Goal: Task Accomplishment & Management: Use online tool/utility

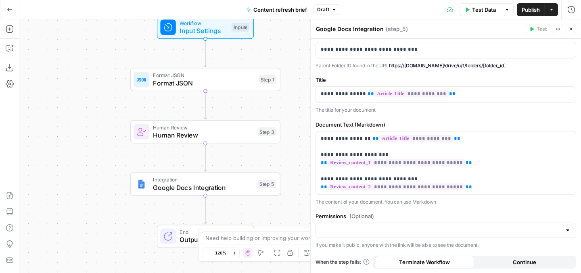
scroll to position [77, 0]
click at [455, 114] on div "**********" at bounding box center [446, 118] width 270 height 312
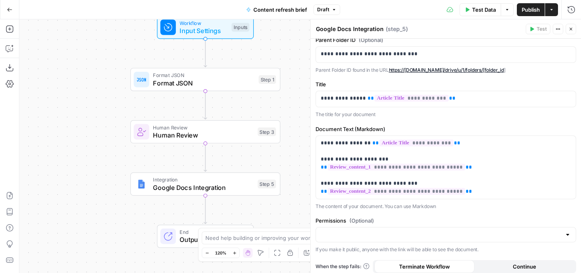
scroll to position [0, 0]
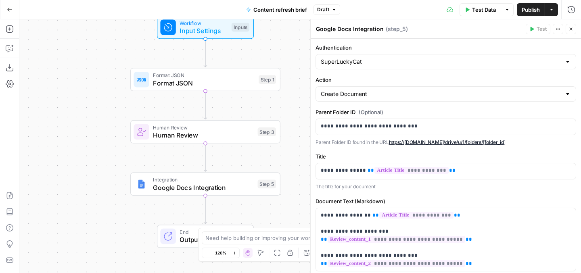
click at [573, 27] on icon "button" at bounding box center [571, 29] width 5 height 5
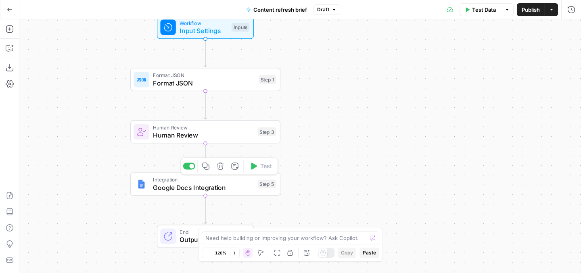
click at [241, 182] on span "Integration" at bounding box center [203, 180] width 101 height 8
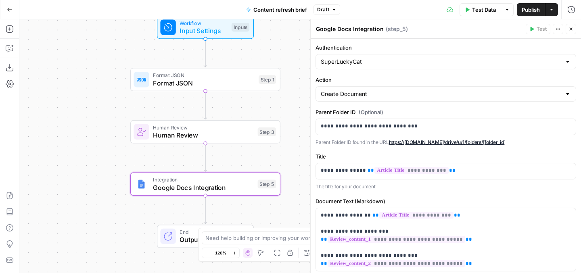
click at [323, 27] on textarea "Google Docs Integration" at bounding box center [350, 29] width 68 height 8
click at [388, 25] on textarea "Send to Google Docs Integration" at bounding box center [361, 29] width 91 height 8
click at [403, 31] on div "Send to Google Docs Send to Google Docs ( step_5 )" at bounding box center [420, 29] width 208 height 9
click at [326, 31] on textarea "Send to Google Docs" at bounding box center [345, 29] width 59 height 8
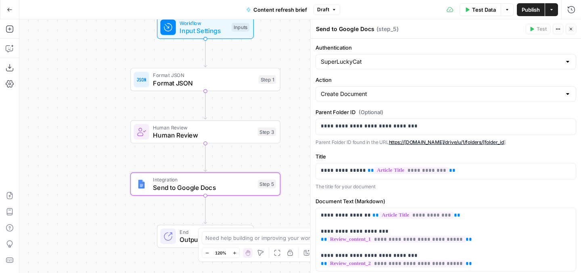
drag, startPoint x: 337, startPoint y: 29, endPoint x: 303, endPoint y: 29, distance: 33.5
click at [303, 29] on body "Animalz New Home Browse Insights Opportunities Your Data Recent Grids Content R…" at bounding box center [290, 136] width 581 height 273
type textarea "Create Google Docs"
click at [568, 32] on button "Close" at bounding box center [571, 29] width 10 height 10
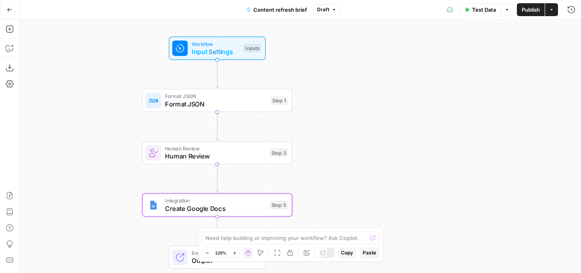
click at [226, 58] on div "Workflow Input Settings Inputs Test Step" at bounding box center [217, 48] width 97 height 23
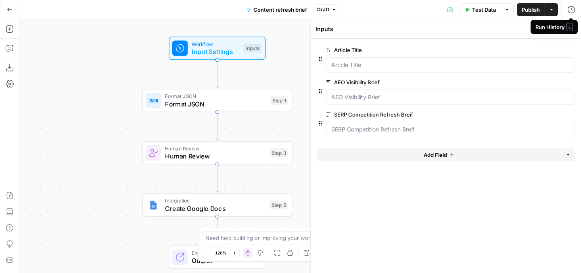
click at [572, 30] on span "E" at bounding box center [570, 27] width 6 height 8
click at [572, 28] on icon "button" at bounding box center [571, 29] width 3 height 3
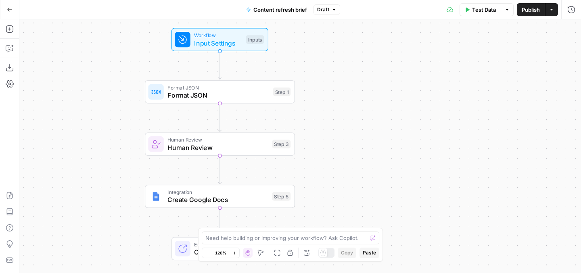
click at [529, 11] on span "Publish" at bounding box center [531, 10] width 18 height 8
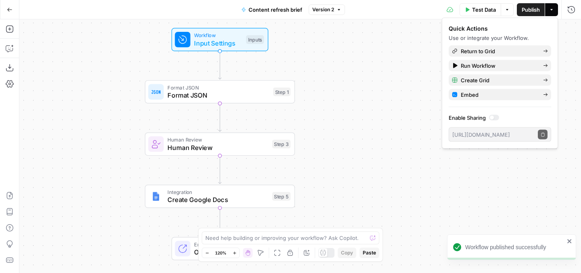
click at [385, 136] on div "Workflow Input Settings Inputs Format JSON Format JSON Step 1 Human Review Huma…" at bounding box center [300, 146] width 562 height 254
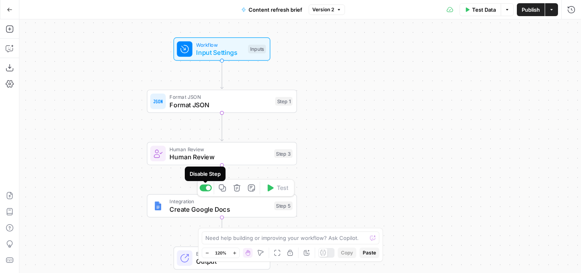
click at [207, 187] on div at bounding box center [208, 188] width 5 height 5
click at [373, 103] on div "Workflow Input Settings Inputs Format JSON Format JSON Step 1 Human Review Huma…" at bounding box center [300, 146] width 562 height 254
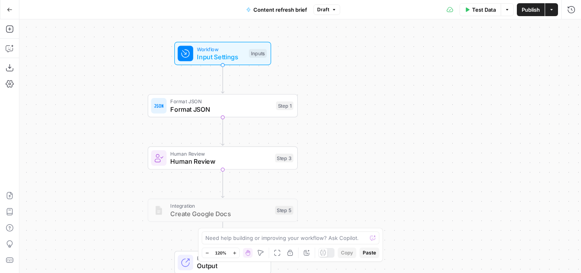
click at [527, 12] on span "Publish" at bounding box center [531, 10] width 18 height 8
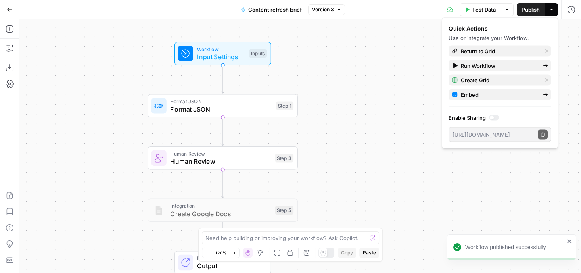
click at [344, 65] on div "Workflow Input Settings Inputs Format JSON Format JSON Step 1 Human Review Huma…" at bounding box center [300, 146] width 562 height 254
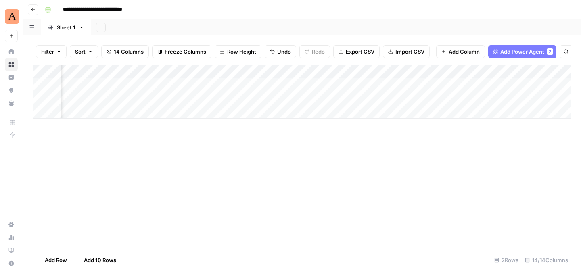
scroll to position [0, 647]
click at [508, 71] on div "Add Column" at bounding box center [302, 92] width 539 height 54
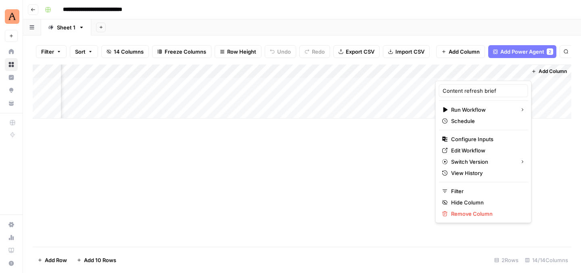
click at [351, 185] on div "Add Column" at bounding box center [302, 156] width 539 height 182
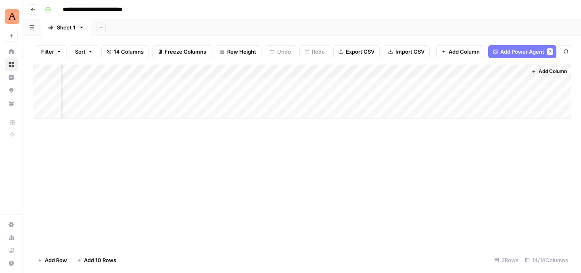
click at [508, 69] on div "Add Column" at bounding box center [302, 92] width 539 height 54
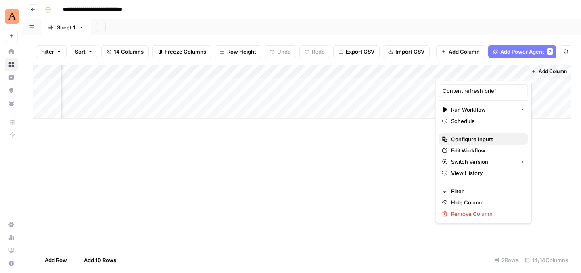
click at [467, 139] on span "Configure Inputs" at bounding box center [486, 139] width 71 height 8
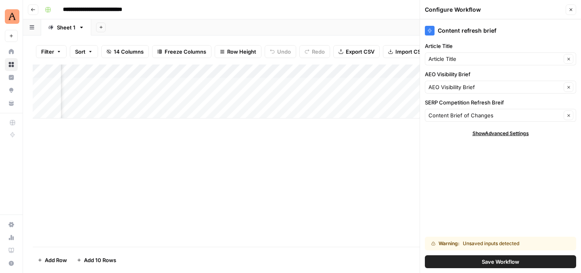
click at [514, 63] on div "Article Title Clear" at bounding box center [500, 58] width 151 height 13
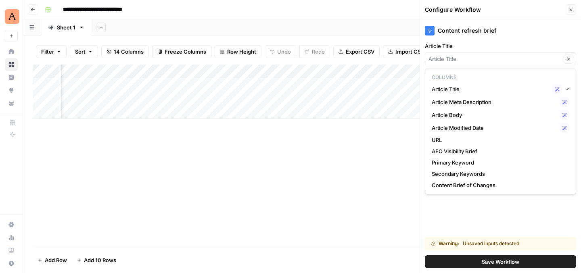
type input "Article Title"
click at [503, 44] on label "Article Title" at bounding box center [500, 46] width 151 height 8
click at [503, 55] on input "Article Title" at bounding box center [495, 59] width 133 height 8
type input "Article Title"
click at [536, 38] on div "Content refresh brief Article Title Article Title Clear AEO Visibility Brief AE…" at bounding box center [500, 146] width 161 height 254
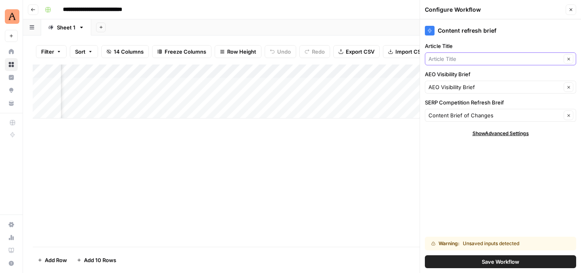
click at [493, 63] on input "Article Title" at bounding box center [495, 59] width 133 height 8
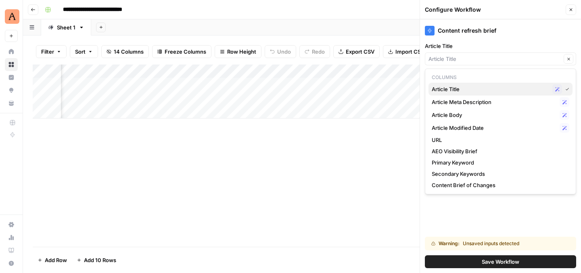
click at [478, 86] on span "Article Title" at bounding box center [490, 89] width 117 height 8
type input "Article Title"
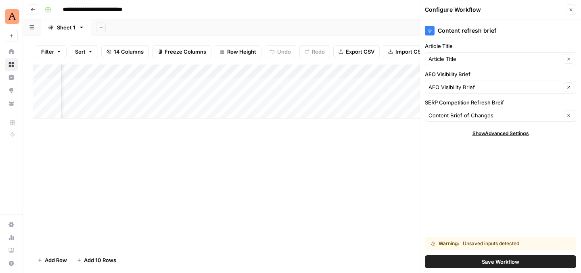
click at [474, 259] on button "Save Workflow" at bounding box center [500, 262] width 151 height 13
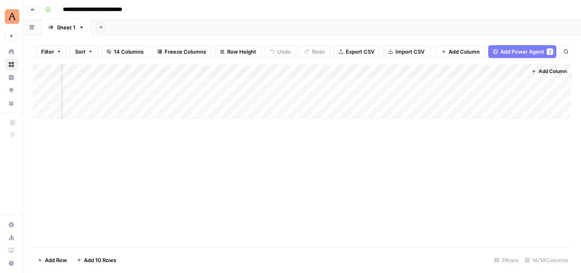
click at [32, 11] on icon "button" at bounding box center [33, 9] width 5 height 5
click at [34, 10] on icon "button" at bounding box center [33, 9] width 5 height 5
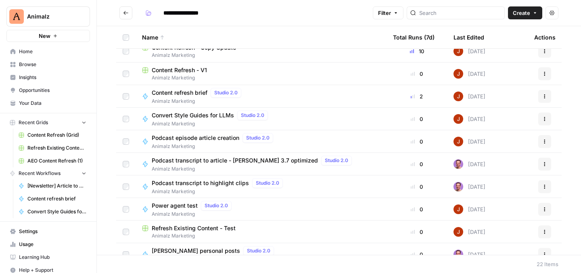
scroll to position [291, 0]
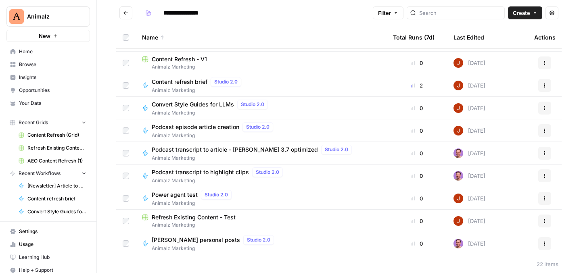
click at [224, 216] on span "Refresh Existing Content - Test" at bounding box center [194, 218] width 84 height 8
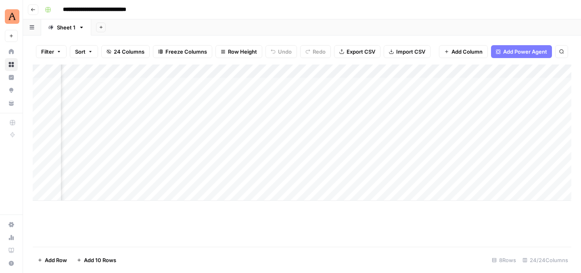
scroll to position [0, 1562]
click at [34, 6] on button "Go back" at bounding box center [33, 9] width 10 height 10
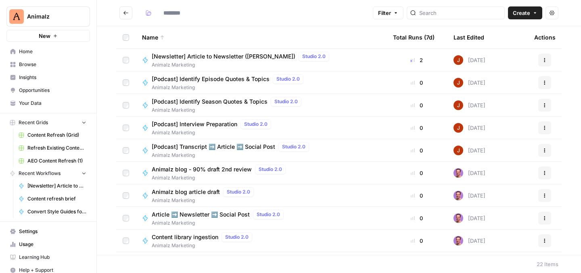
type input "**********"
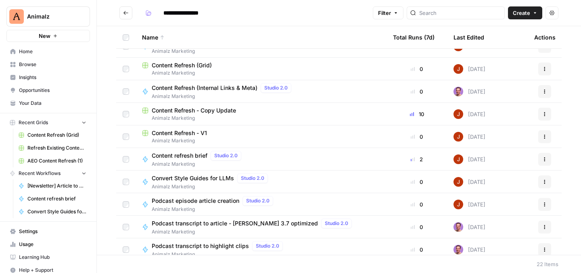
scroll to position [219, 0]
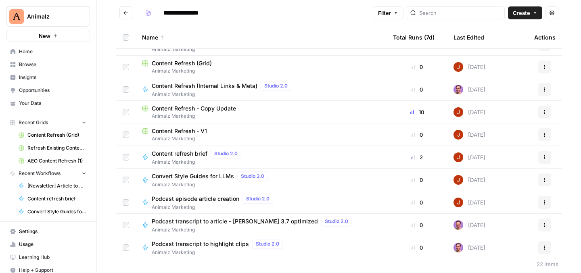
click at [197, 131] on span "Content Refresh - V1" at bounding box center [179, 131] width 55 height 8
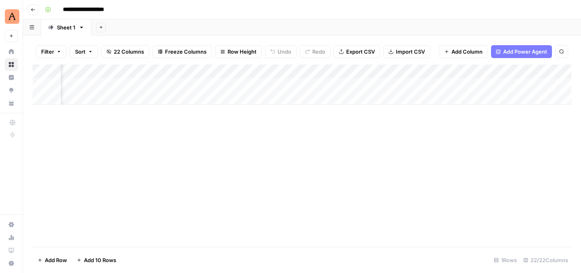
scroll to position [0, 373]
click at [223, 71] on div "Add Column" at bounding box center [302, 85] width 539 height 40
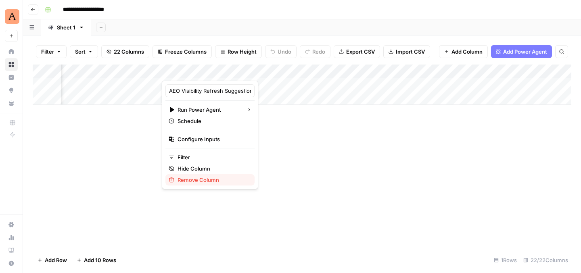
click at [215, 180] on span "Remove Column" at bounding box center [213, 180] width 71 height 8
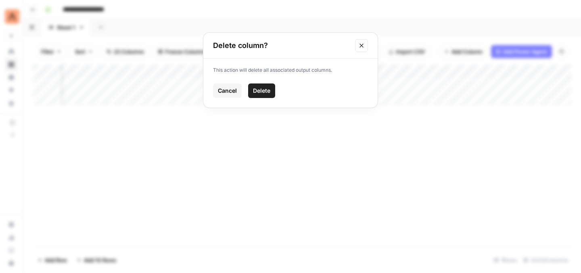
click at [259, 84] on button "Delete" at bounding box center [261, 91] width 27 height 15
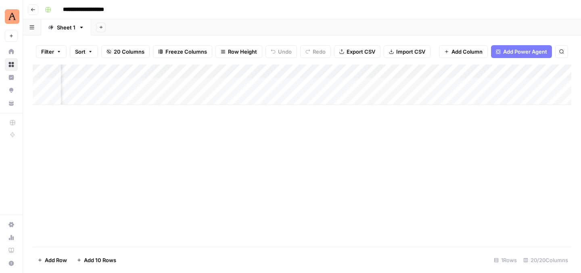
click at [217, 73] on div "Add Column" at bounding box center [302, 85] width 539 height 40
click at [384, 143] on div "Add Column" at bounding box center [302, 156] width 539 height 182
click at [267, 72] on div "Add Column" at bounding box center [302, 85] width 539 height 40
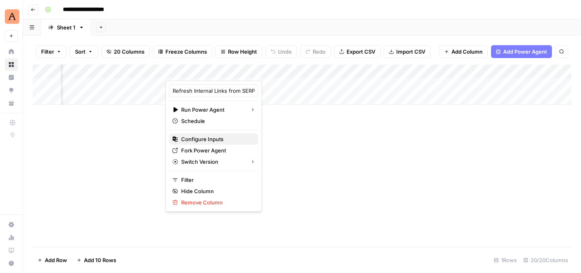
click at [216, 141] on span "Configure Inputs" at bounding box center [216, 139] width 71 height 8
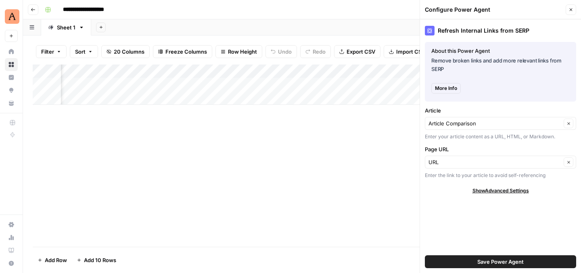
click at [572, 11] on icon "button" at bounding box center [571, 9] width 5 height 5
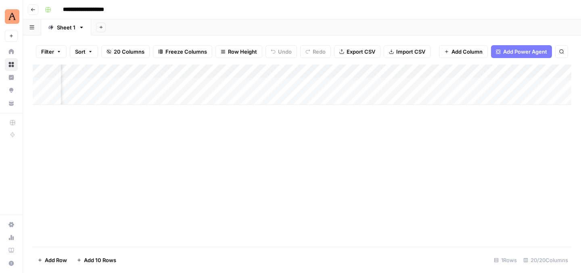
click at [501, 69] on div "Add Column" at bounding box center [302, 85] width 539 height 40
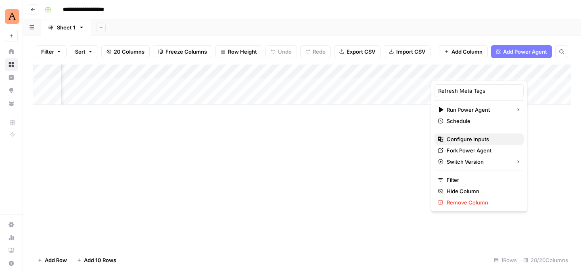
click at [467, 140] on span "Configure Inputs" at bounding box center [482, 139] width 71 height 8
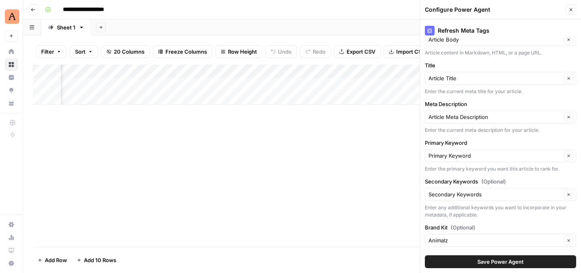
scroll to position [96, 0]
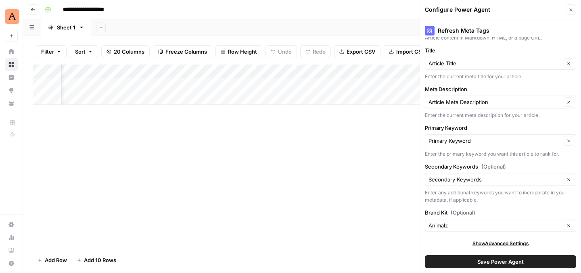
click at [570, 13] on button "Close" at bounding box center [571, 9] width 10 height 10
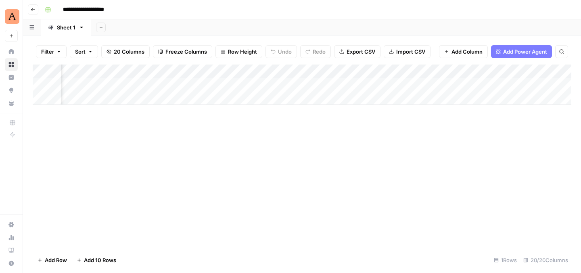
scroll to position [0, 348]
click at [243, 70] on div "Add Column" at bounding box center [302, 85] width 539 height 40
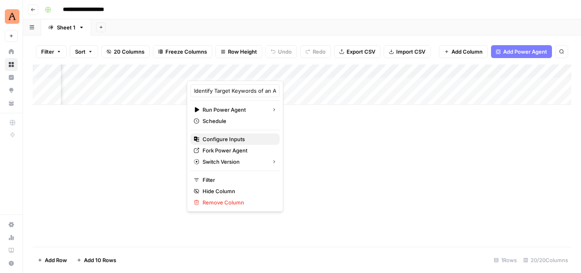
click at [243, 141] on span "Configure Inputs" at bounding box center [238, 139] width 71 height 8
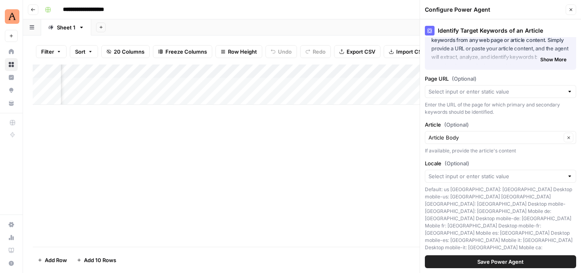
scroll to position [31, 0]
click at [571, 11] on icon "button" at bounding box center [571, 9] width 5 height 5
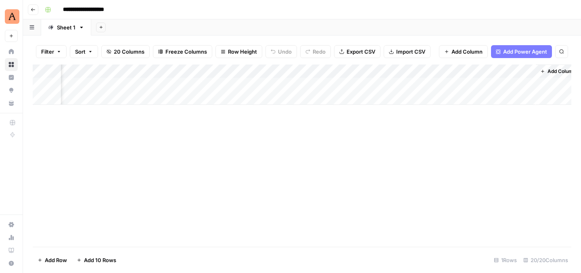
scroll to position [0, 1220]
click at [289, 71] on div "Add Column" at bounding box center [302, 85] width 539 height 40
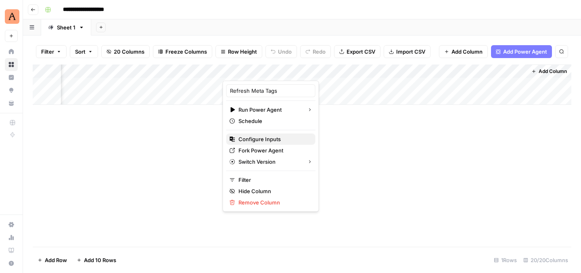
click at [280, 141] on span "Configure Inputs" at bounding box center [274, 139] width 71 height 8
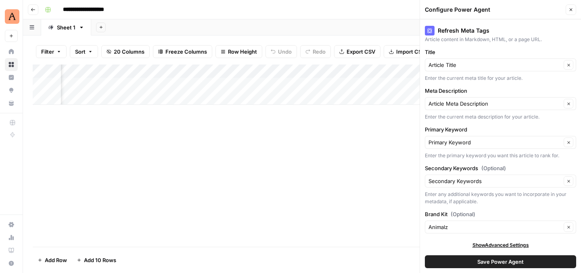
scroll to position [96, 0]
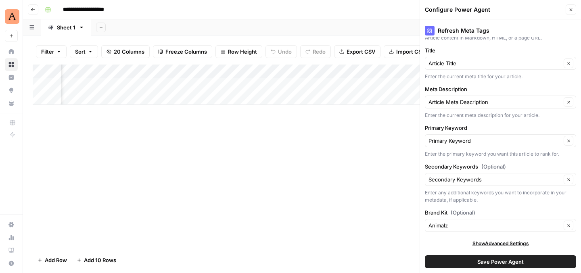
click at [572, 10] on icon "button" at bounding box center [571, 9] width 5 height 5
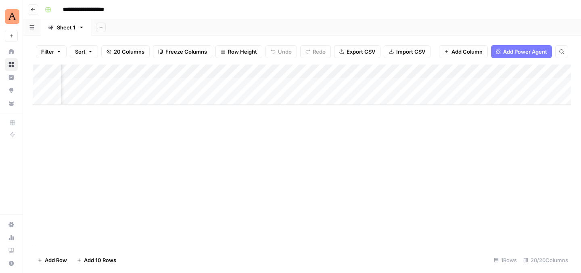
scroll to position [0, 517]
click at [353, 69] on div "Add Column" at bounding box center [302, 85] width 539 height 40
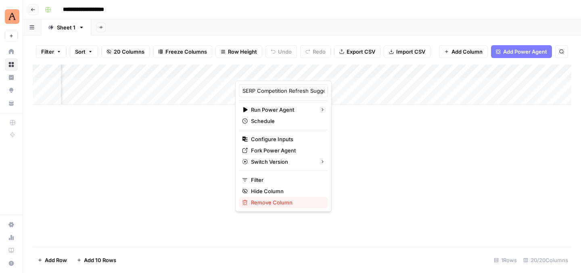
click at [276, 206] on span "Remove Column" at bounding box center [286, 203] width 71 height 8
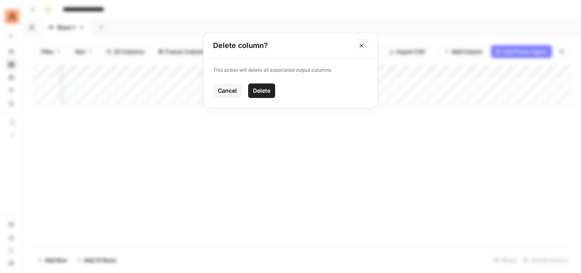
click at [266, 93] on span "Delete" at bounding box center [261, 91] width 17 height 8
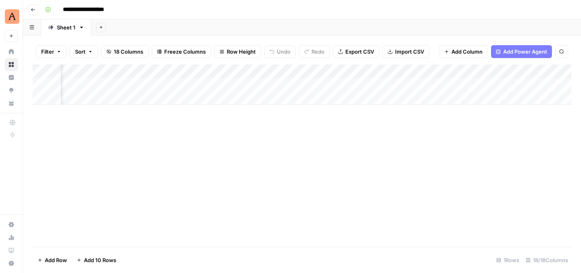
scroll to position [0, 534]
click at [327, 70] on div "Add Column" at bounding box center [302, 85] width 539 height 40
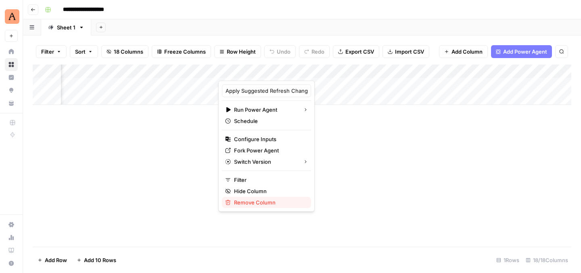
click at [255, 201] on span "Remove Column" at bounding box center [269, 203] width 71 height 8
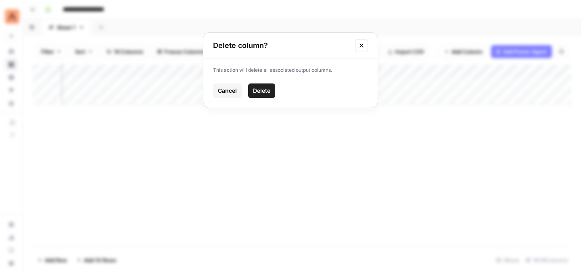
click at [258, 98] on div "This action will delete all associated output columns. Cancel Delete" at bounding box center [290, 83] width 174 height 49
click at [264, 95] on button "Delete" at bounding box center [261, 91] width 27 height 15
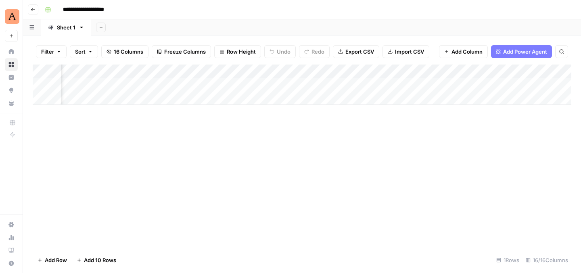
scroll to position [0, 480]
click at [376, 72] on div "Add Column" at bounding box center [302, 85] width 539 height 40
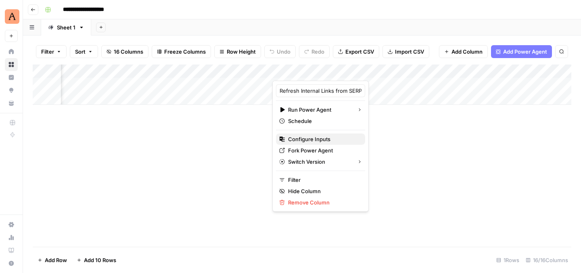
click at [308, 142] on span "Configure Inputs" at bounding box center [323, 139] width 71 height 8
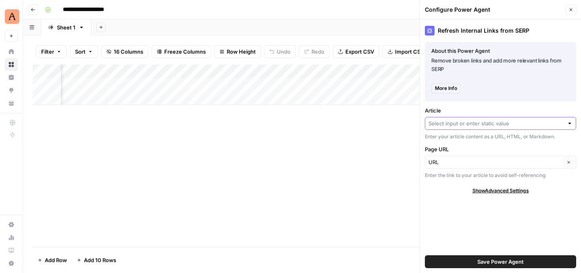
click at [543, 123] on input "Article" at bounding box center [496, 124] width 135 height 8
click at [528, 105] on div "Refresh Internal Links from SERP About this Power Agent Remove broken links and…" at bounding box center [500, 146] width 161 height 254
click at [518, 126] on input "Article" at bounding box center [496, 124] width 135 height 8
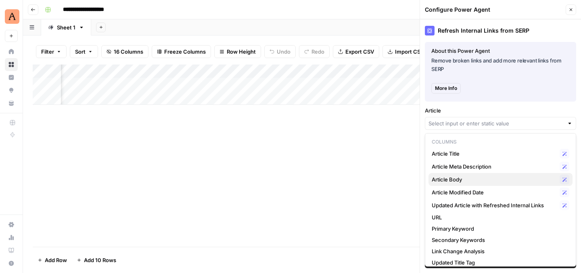
click at [509, 180] on span "Article Body" at bounding box center [494, 180] width 125 height 8
type input "Article Body"
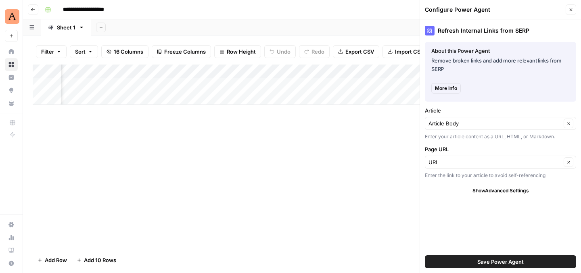
click at [515, 259] on span "Save Power Agent" at bounding box center [501, 262] width 46 height 8
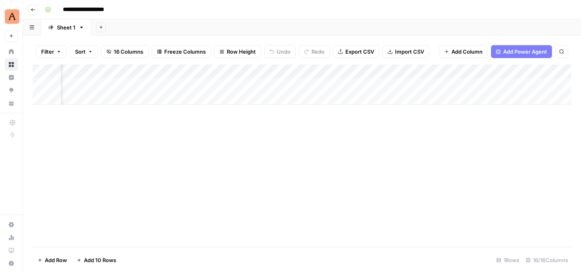
scroll to position [0, 529]
click at [327, 69] on div "Add Column" at bounding box center [302, 85] width 539 height 40
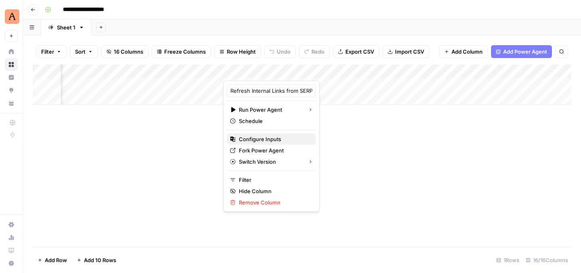
click at [287, 136] on span "Configure Inputs" at bounding box center [274, 139] width 71 height 8
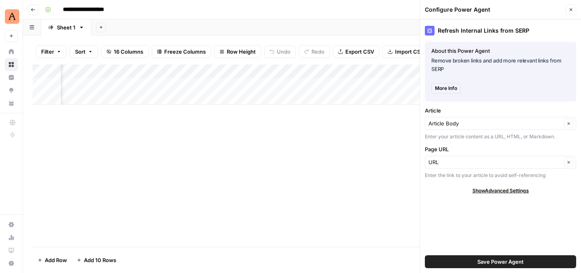
click at [572, 5] on button "Close" at bounding box center [571, 9] width 10 height 10
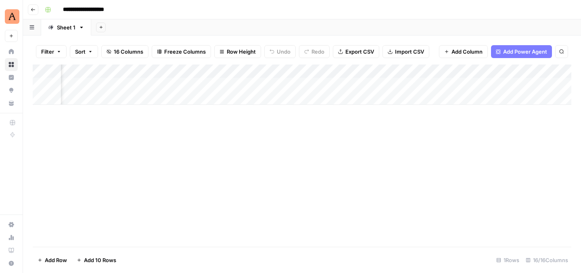
scroll to position [0, 694]
click at [390, 71] on div "Add Column" at bounding box center [302, 85] width 539 height 40
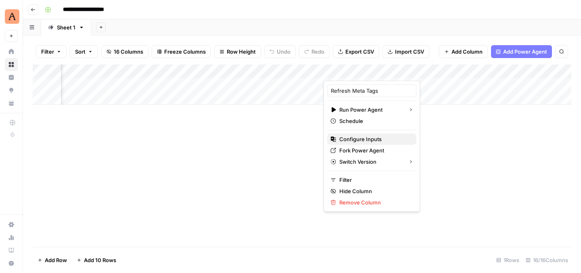
click at [357, 140] on span "Configure Inputs" at bounding box center [375, 139] width 71 height 8
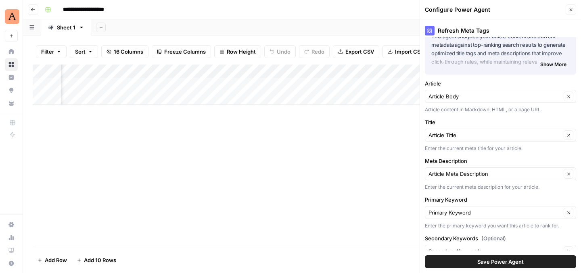
scroll to position [25, 0]
click at [516, 93] on input "Article" at bounding box center [495, 96] width 133 height 8
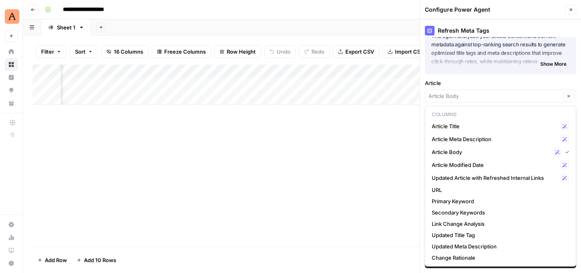
type input "Article Body"
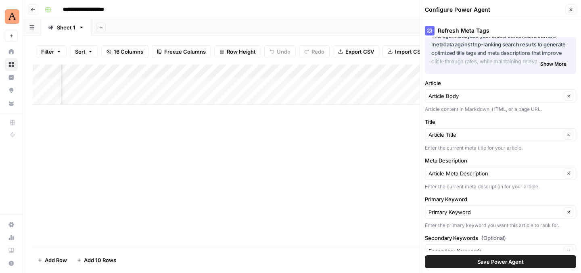
click at [503, 78] on div "Refresh Meta Tags About this Power Agent This agent analyzes your article conte…" at bounding box center [500, 146] width 161 height 254
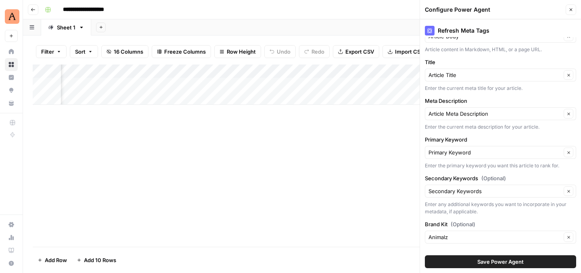
scroll to position [96, 0]
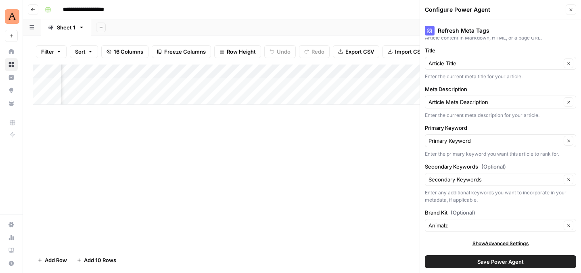
click at [570, 10] on icon "button" at bounding box center [571, 9] width 5 height 5
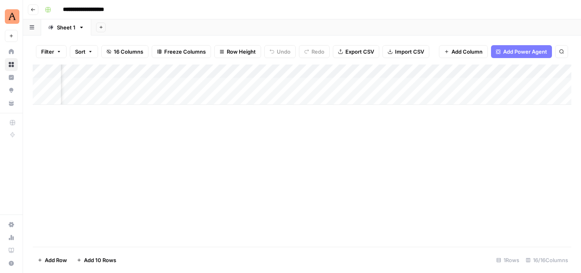
scroll to position [0, 0]
click at [115, 12] on input "**********" at bounding box center [91, 9] width 64 height 13
click at [116, 8] on input "**********" at bounding box center [91, 9] width 64 height 13
type input "**********"
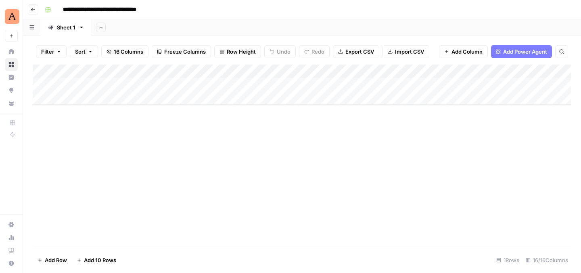
click at [147, 8] on input "**********" at bounding box center [114, 9] width 110 height 13
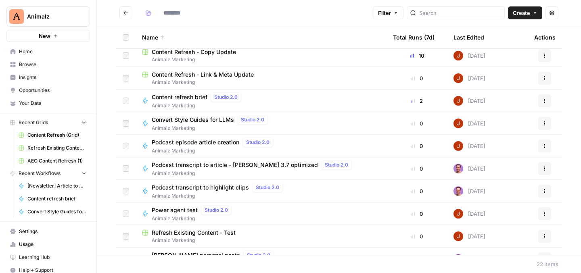
type input "**********"
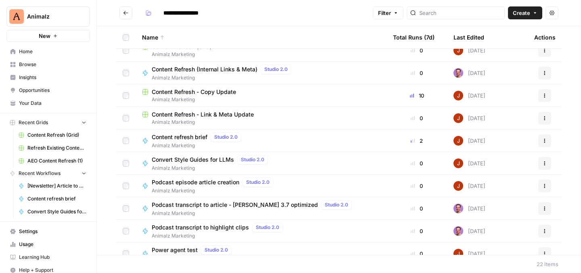
scroll to position [229, 0]
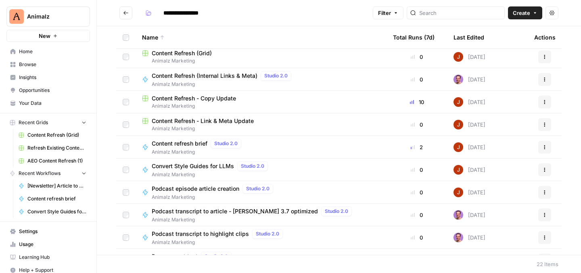
click at [218, 99] on span "Content Refresh - Copy Update" at bounding box center [194, 98] width 84 height 8
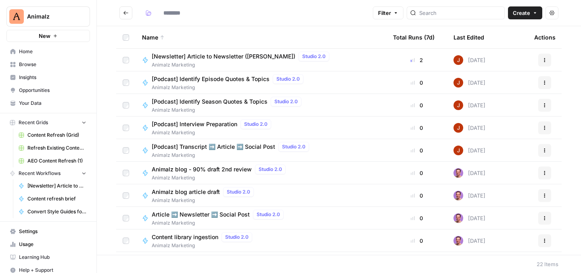
type input "**********"
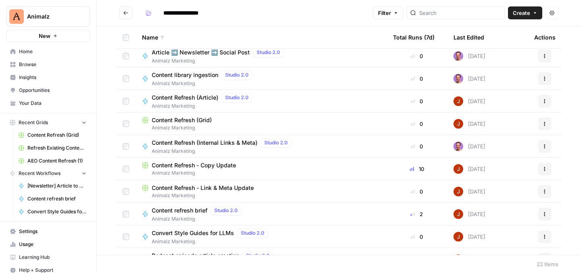
scroll to position [163, 0]
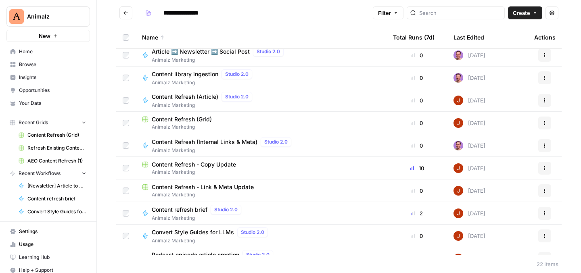
click at [214, 187] on span "Content Refresh - Link & Meta Update" at bounding box center [203, 187] width 102 height 8
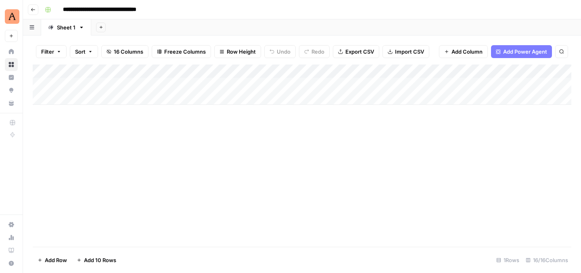
click at [105, 11] on input "**********" at bounding box center [114, 9] width 110 height 13
click at [95, 8] on input "**********" at bounding box center [114, 9] width 110 height 13
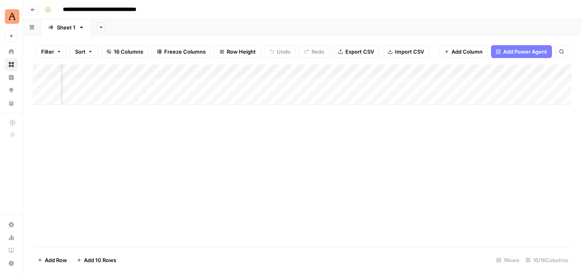
scroll to position [0, 795]
click at [36, 12] on button "Go back" at bounding box center [33, 9] width 10 height 10
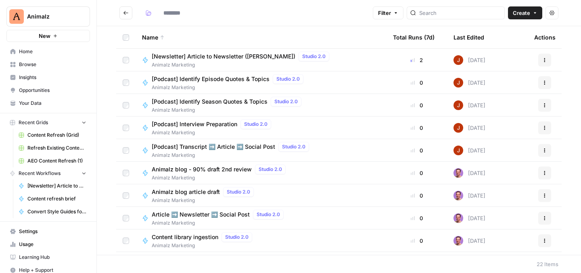
type input "**********"
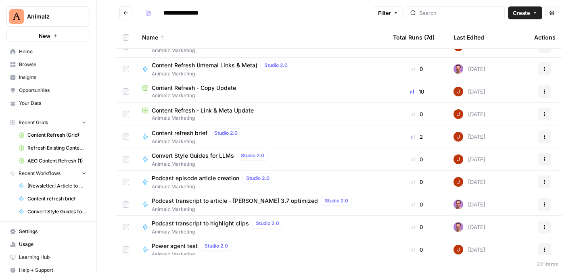
scroll to position [291, 0]
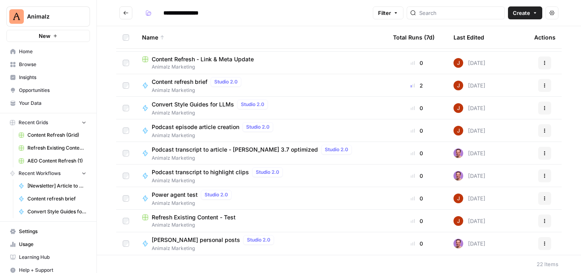
click at [189, 216] on span "Refresh Existing Content - Test" at bounding box center [194, 218] width 84 height 8
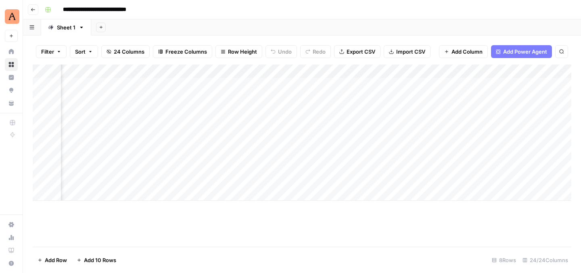
scroll to position [0, 1245]
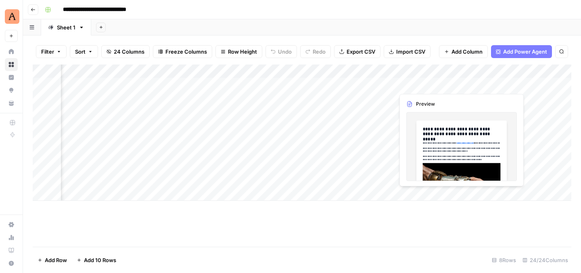
click at [449, 82] on div "Add Column" at bounding box center [302, 133] width 539 height 136
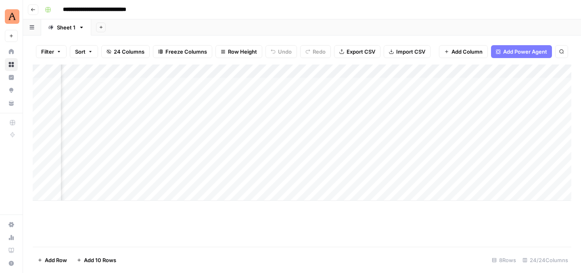
click at [459, 82] on div "Add Column" at bounding box center [302, 133] width 539 height 136
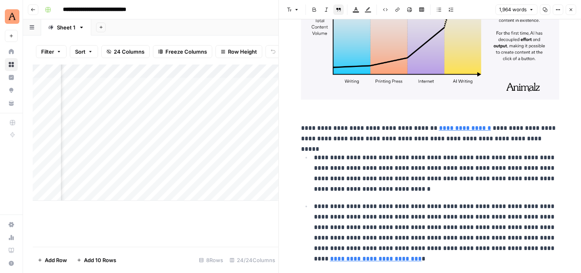
scroll to position [2992, 0]
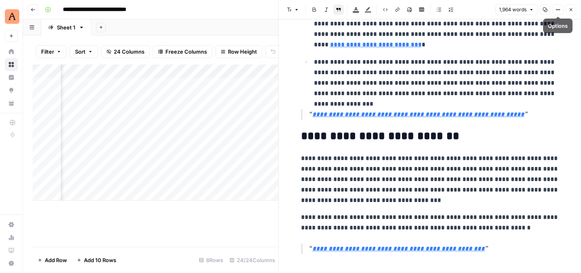
click at [571, 11] on icon "button" at bounding box center [571, 9] width 5 height 5
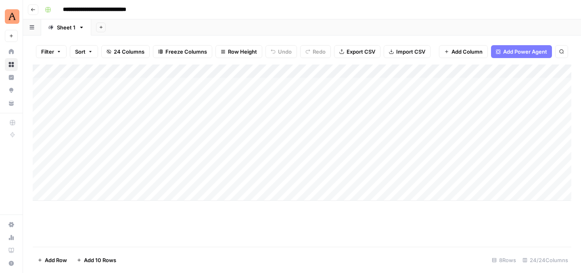
click at [34, 8] on icon "button" at bounding box center [33, 9] width 5 height 5
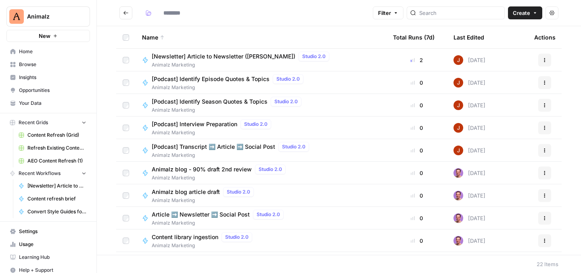
scroll to position [291, 0]
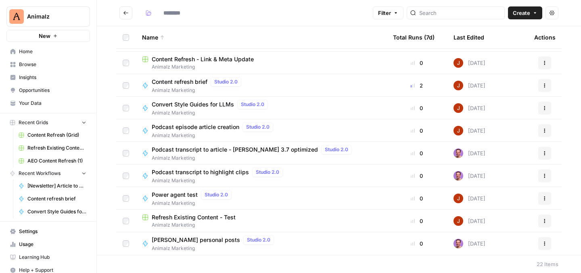
type input "**********"
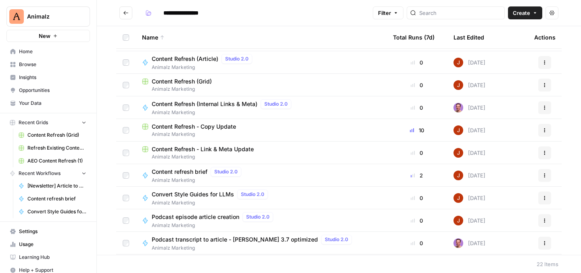
scroll to position [195, 0]
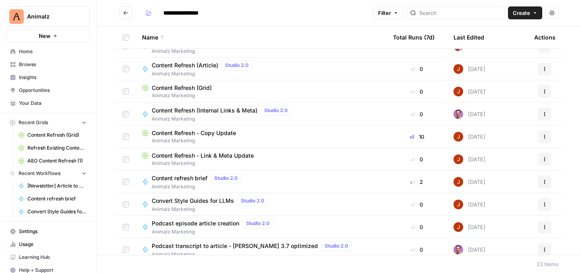
click at [194, 155] on span "Content Refresh - Link & Meta Update" at bounding box center [203, 156] width 102 height 8
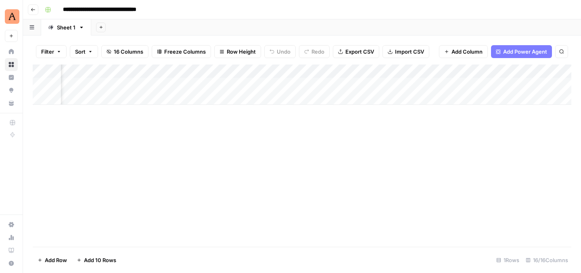
scroll to position [0, 795]
click at [541, 68] on span "Add Column" at bounding box center [553, 71] width 28 height 7
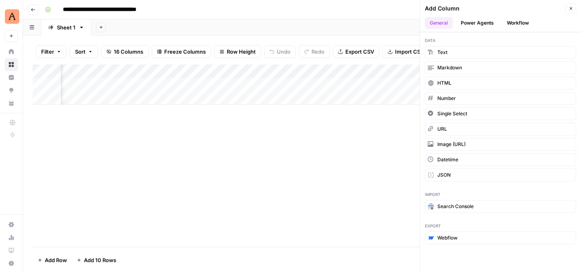
scroll to position [0, 706]
click at [572, 8] on icon "button" at bounding box center [571, 8] width 3 height 3
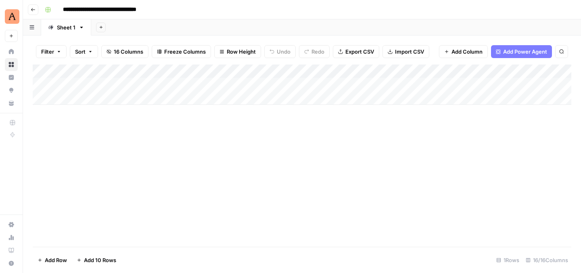
scroll to position [0, 0]
click at [236, 71] on div "Add Column" at bounding box center [302, 85] width 539 height 40
click at [389, 159] on div "Add Column" at bounding box center [302, 156] width 539 height 182
drag, startPoint x: 256, startPoint y: 67, endPoint x: 281, endPoint y: 68, distance: 24.2
click at [281, 68] on div "Add Column" at bounding box center [302, 85] width 539 height 40
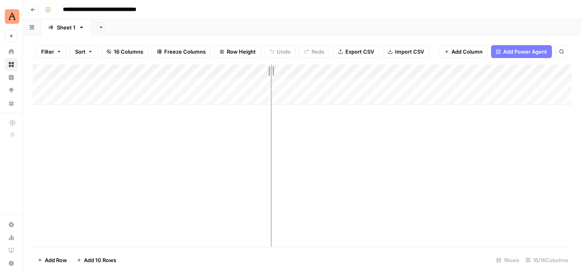
drag, startPoint x: 279, startPoint y: 69, endPoint x: 271, endPoint y: 69, distance: 8.5
click at [271, 69] on div "Add Column" at bounding box center [302, 85] width 539 height 40
